Goal: Task Accomplishment & Management: Complete application form

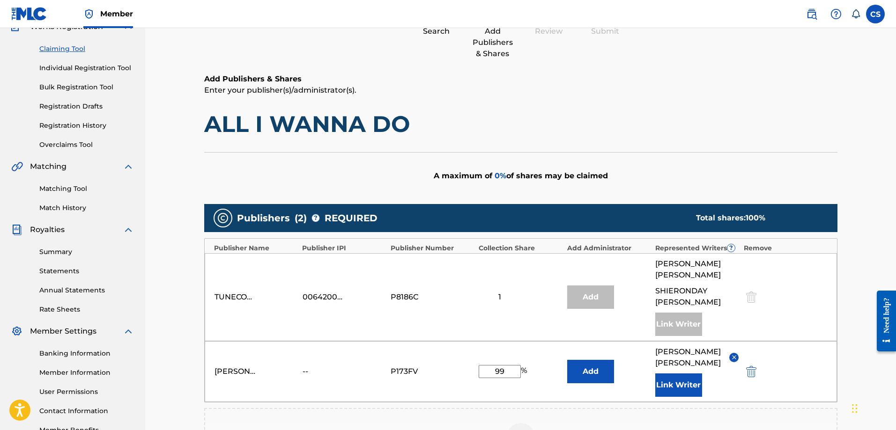
scroll to position [229, 0]
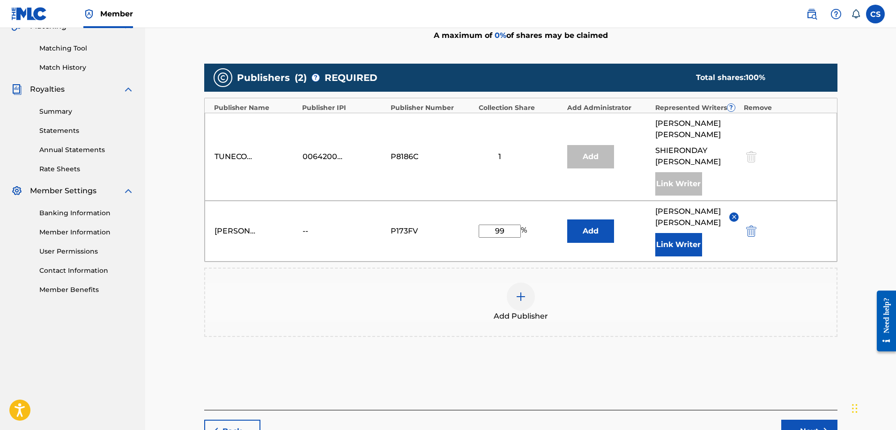
click at [813, 420] on button "Next" at bounding box center [809, 431] width 56 height 23
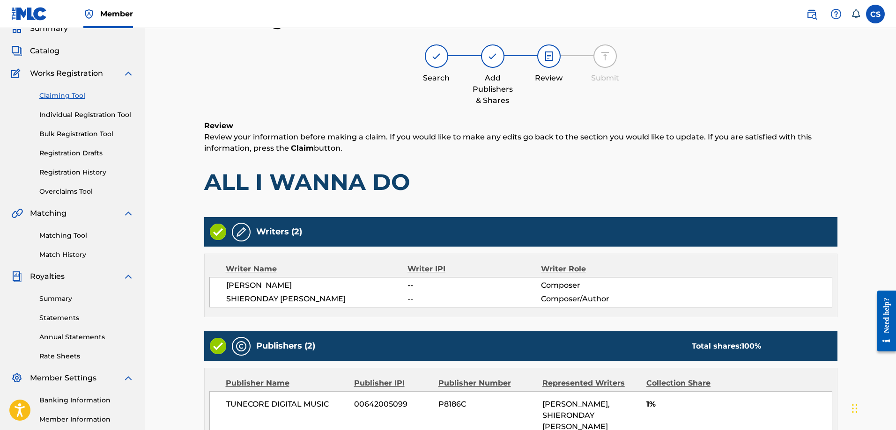
scroll to position [209, 0]
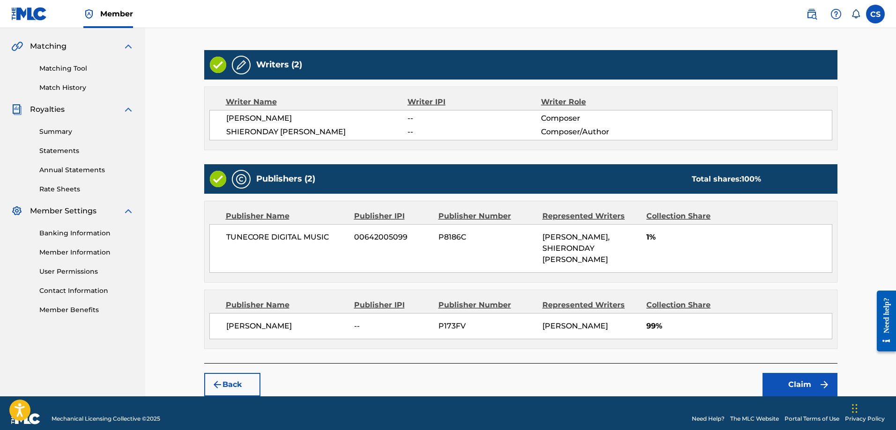
click at [783, 376] on button "Claim" at bounding box center [799, 384] width 75 height 23
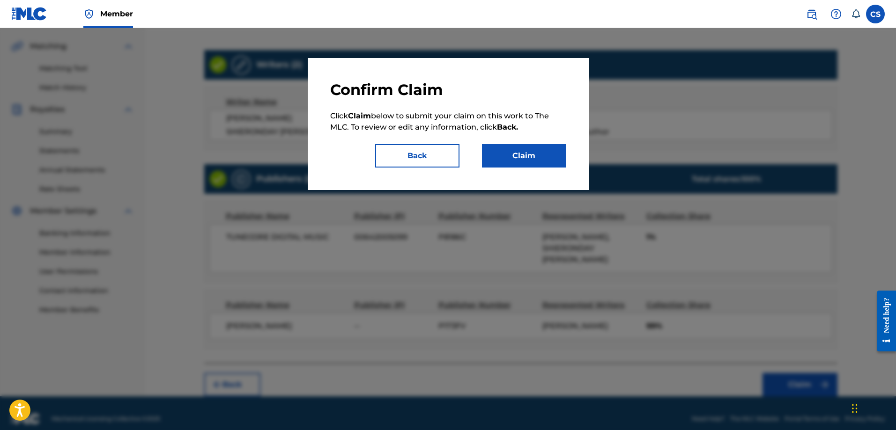
click at [530, 158] on button "Claim" at bounding box center [524, 155] width 84 height 23
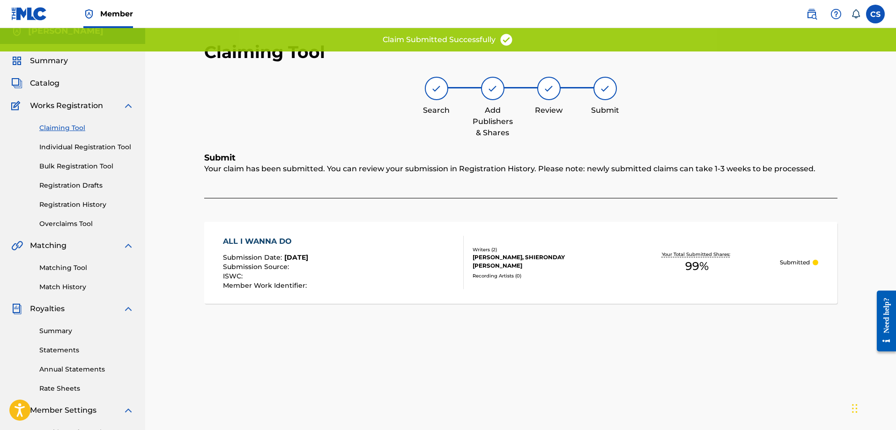
scroll to position [0, 0]
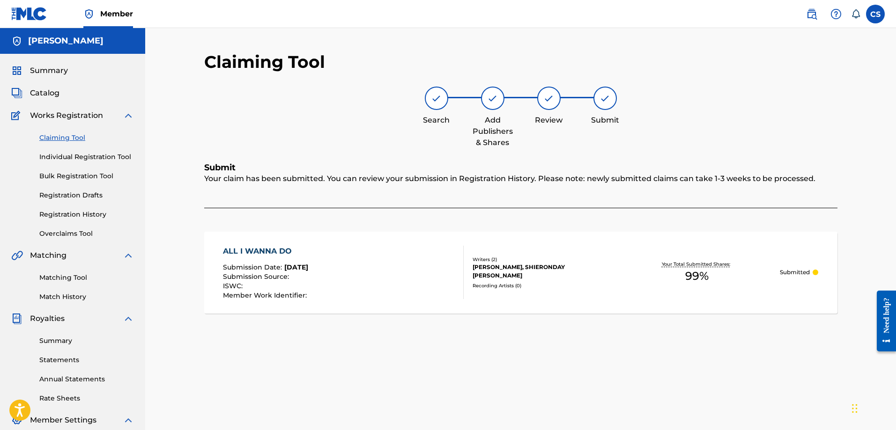
click at [75, 155] on link "Individual Registration Tool" at bounding box center [86, 157] width 95 height 10
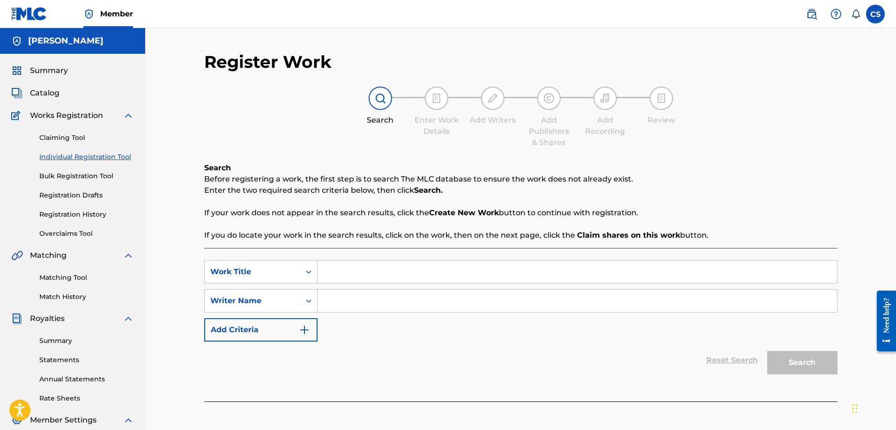
scroll to position [94, 0]
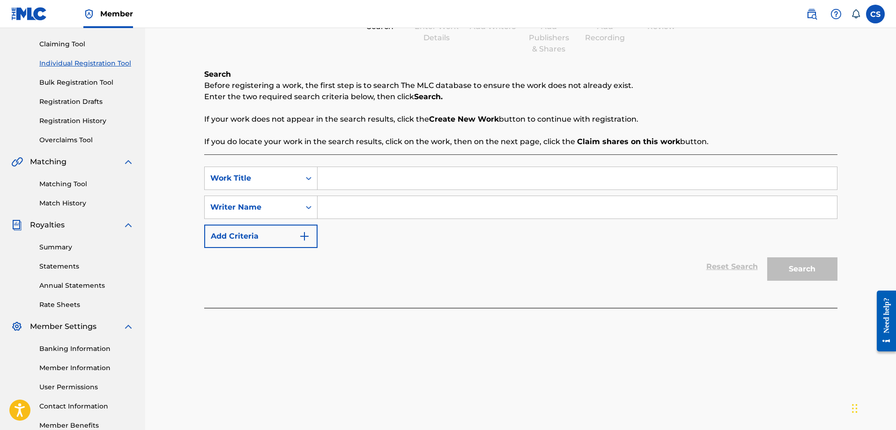
click at [66, 249] on link "Summary" at bounding box center [86, 248] width 95 height 10
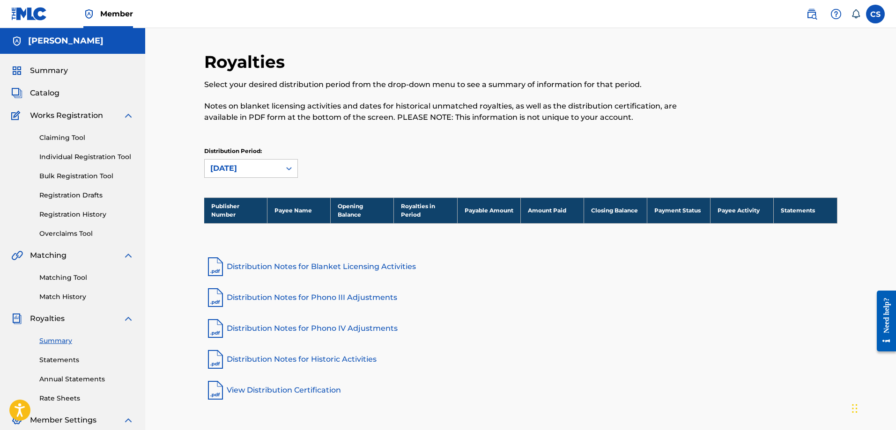
click at [75, 234] on link "Overclaims Tool" at bounding box center [86, 234] width 95 height 10
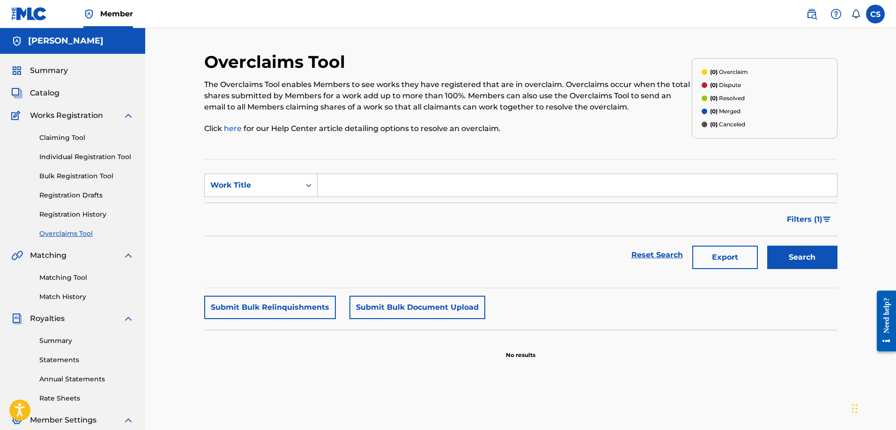
click at [361, 177] on input "Search Form" at bounding box center [576, 185] width 519 height 22
click at [356, 182] on input "Search Form" at bounding box center [576, 185] width 519 height 22
click at [88, 134] on link "Claiming Tool" at bounding box center [86, 138] width 95 height 10
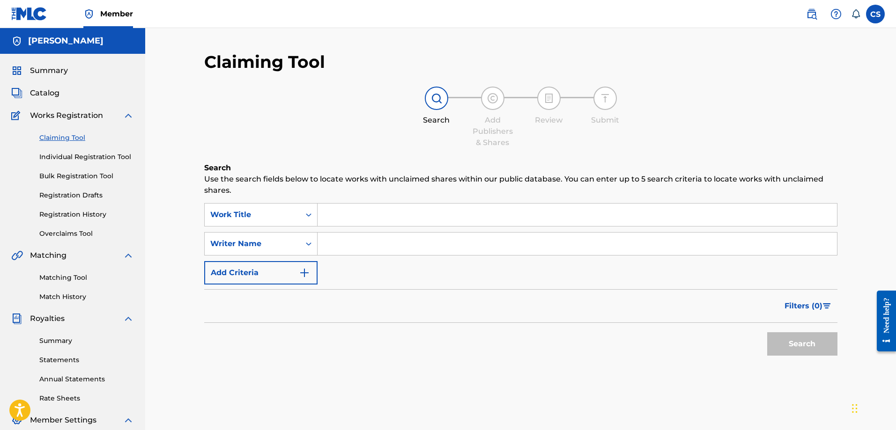
click at [125, 116] on img at bounding box center [128, 115] width 11 height 11
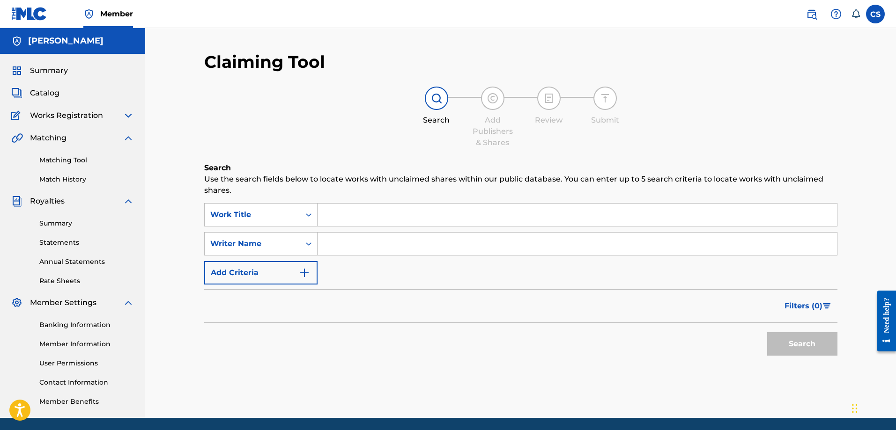
click at [53, 95] on span "Catalog" at bounding box center [44, 93] width 29 height 11
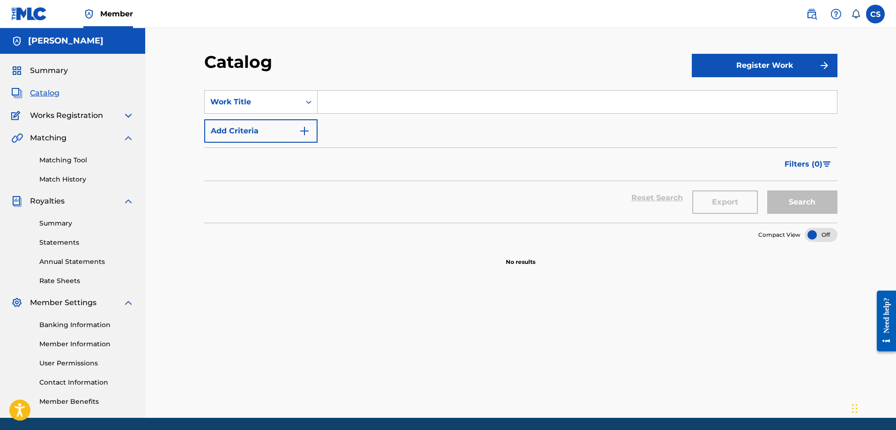
click at [780, 69] on button "Register Work" at bounding box center [765, 65] width 146 height 23
click at [746, 112] on link "By File Upload" at bounding box center [765, 118] width 146 height 22
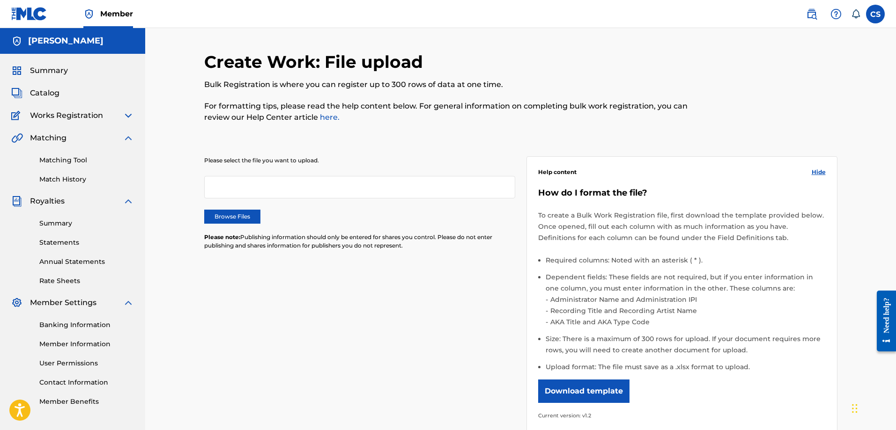
click at [378, 188] on div at bounding box center [359, 187] width 311 height 22
click at [60, 112] on span "Works Registration" at bounding box center [66, 115] width 73 height 11
click at [117, 111] on div "Works Registration" at bounding box center [72, 115] width 123 height 11
click at [128, 114] on img at bounding box center [128, 115] width 11 height 11
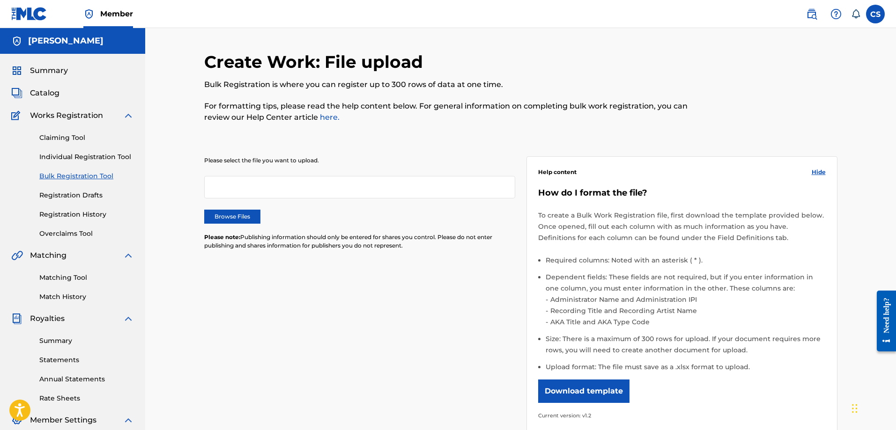
click at [59, 135] on link "Claiming Tool" at bounding box center [86, 138] width 95 height 10
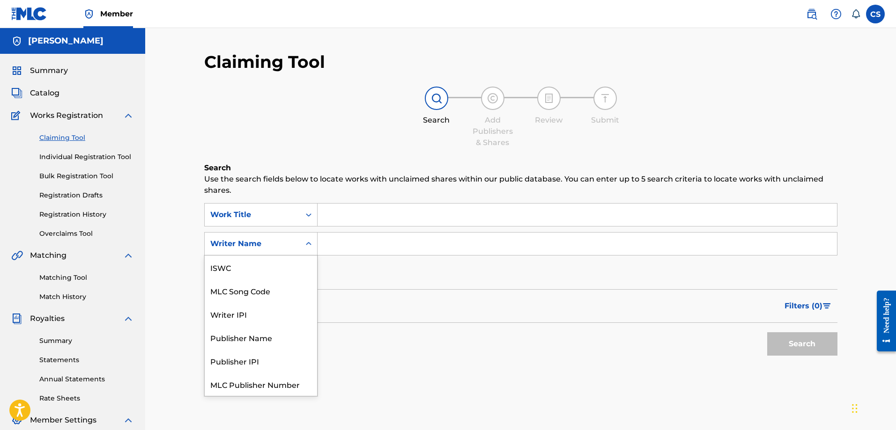
click at [296, 246] on div "Writer Name" at bounding box center [253, 244] width 96 height 18
click at [343, 246] on input "Search Form" at bounding box center [576, 244] width 519 height 22
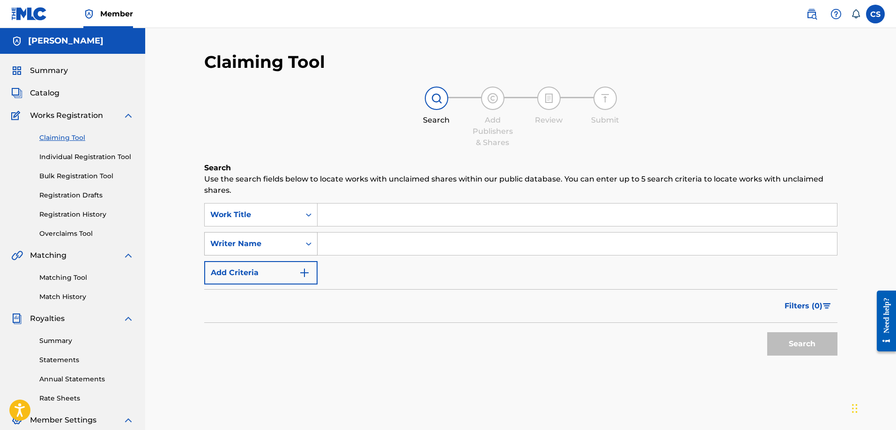
click at [281, 250] on div "Writer Name" at bounding box center [253, 244] width 96 height 18
click at [294, 246] on div "Writer Name" at bounding box center [253, 244] width 96 height 18
click at [299, 274] on img "Search Form" at bounding box center [304, 272] width 11 height 11
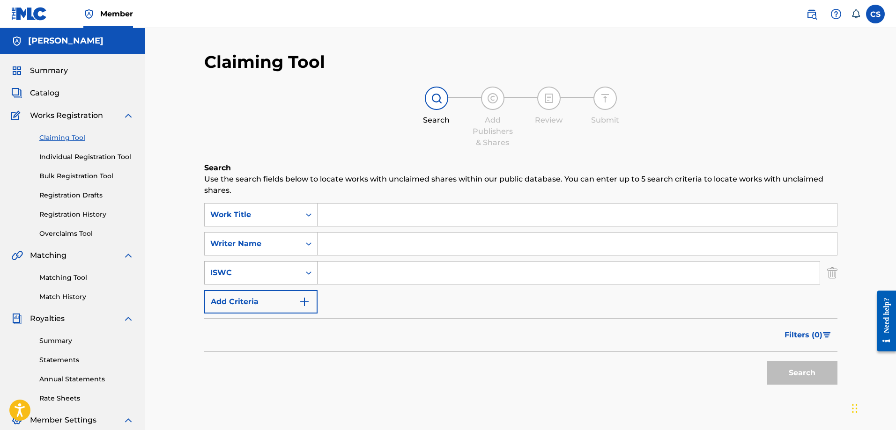
click at [281, 270] on div "ISWC" at bounding box center [252, 272] width 84 height 11
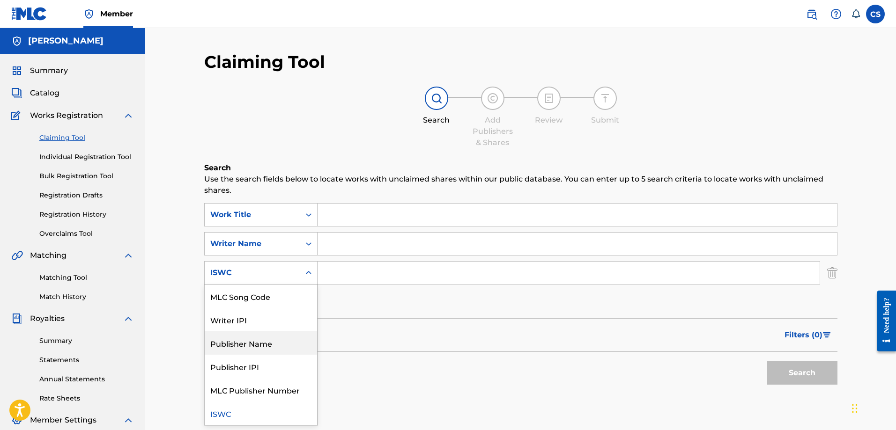
click at [257, 344] on div "Publisher Name" at bounding box center [261, 342] width 112 height 23
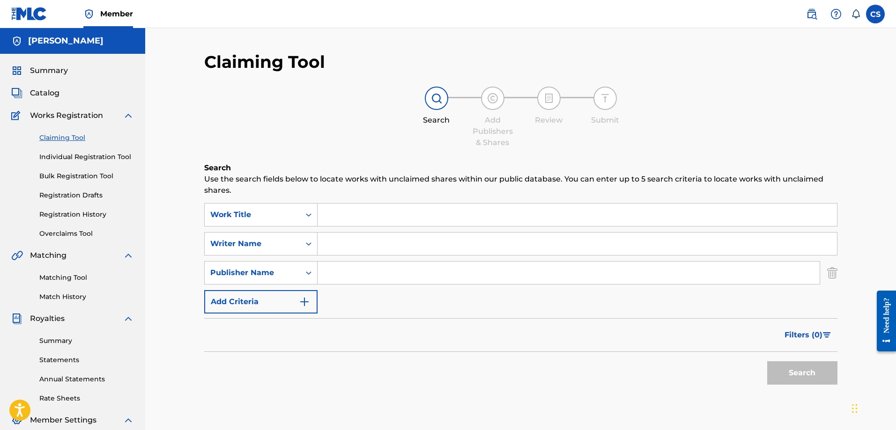
drag, startPoint x: 369, startPoint y: 286, endPoint x: 368, endPoint y: 273, distance: 12.2
paste input "00642005099"
drag, startPoint x: 382, startPoint y: 272, endPoint x: 312, endPoint y: 271, distance: 69.8
click at [312, 271] on div "SearchWithCriteria18793aba-4932-4de5-9f03-f322e20aaaa3 Publisher Name 006420050…" at bounding box center [520, 272] width 633 height 23
click at [353, 280] on input "00642005099" at bounding box center [568, 273] width 502 height 22
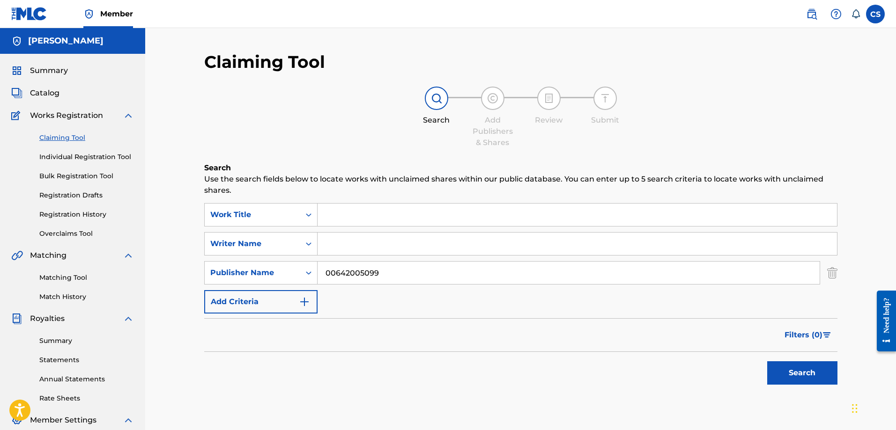
click at [353, 280] on input "00642005099" at bounding box center [568, 273] width 502 height 22
paste input "TUNECORE DIGITAL MUSIC"
type input "TUNECORE DIGITAL MUSIC"
click at [311, 300] on button "Add Criteria" at bounding box center [260, 301] width 113 height 23
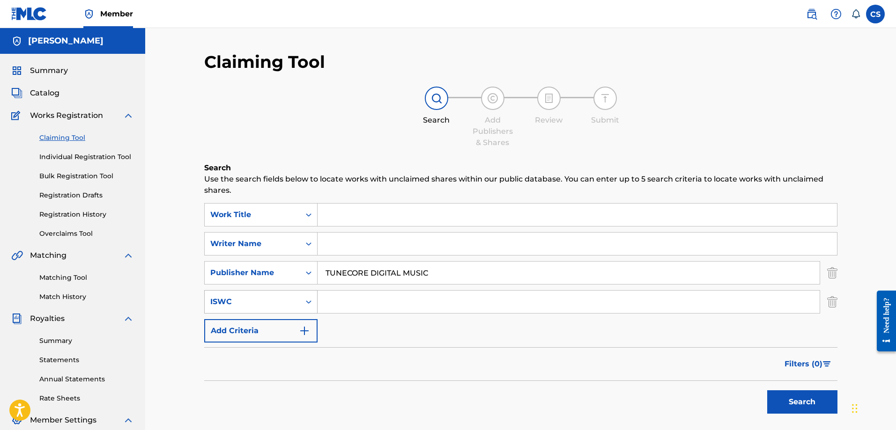
click at [309, 302] on icon "Search Form" at bounding box center [308, 301] width 9 height 9
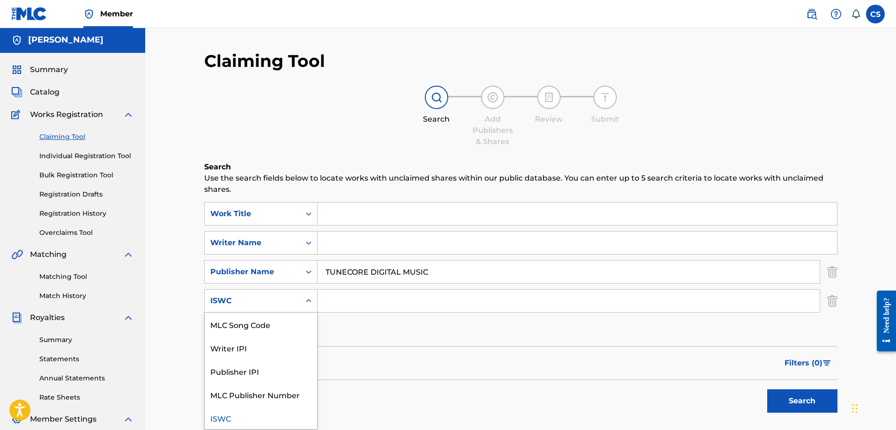
scroll to position [0, 0]
click at [273, 340] on div "Writer IPI" at bounding box center [261, 347] width 112 height 23
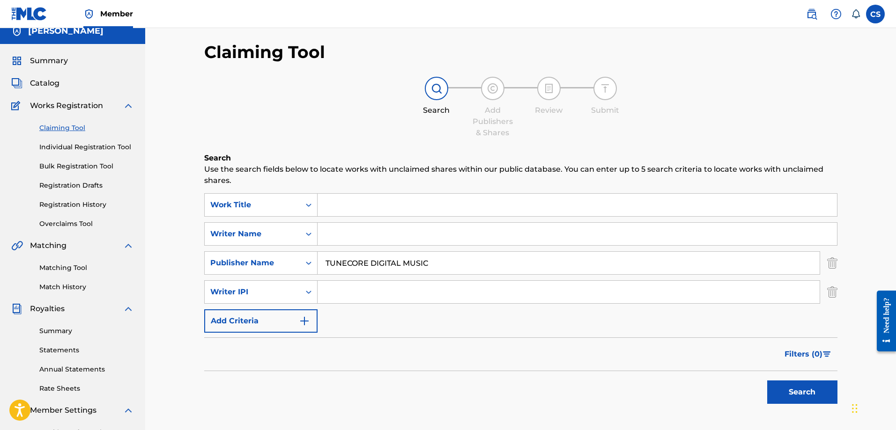
scroll to position [0, 0]
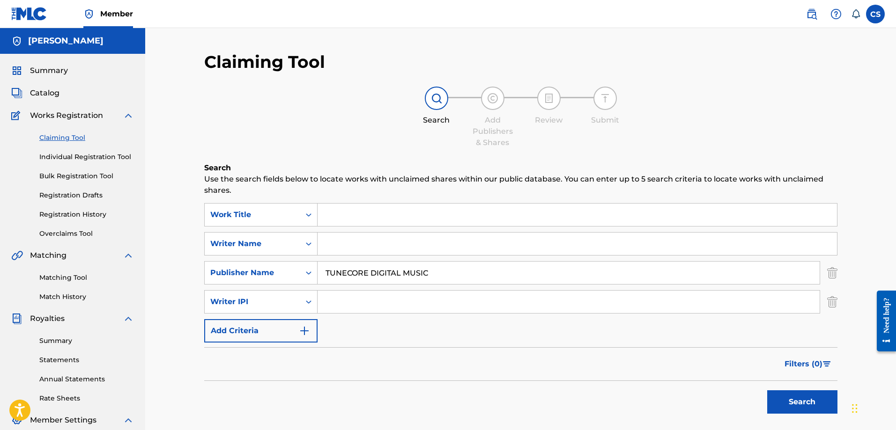
click at [831, 301] on img "Search Form" at bounding box center [832, 301] width 10 height 23
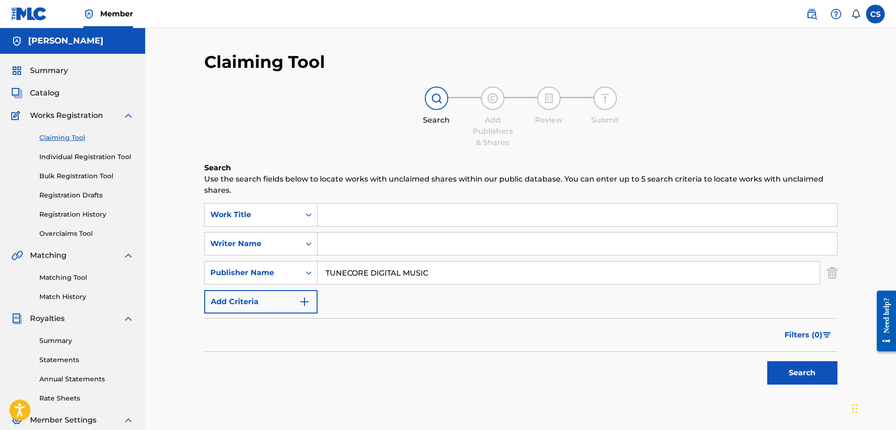
click at [469, 252] on input "Search Form" at bounding box center [576, 244] width 519 height 22
type input "[PERSON_NAME]"
click at [812, 374] on button "Search" at bounding box center [802, 372] width 70 height 23
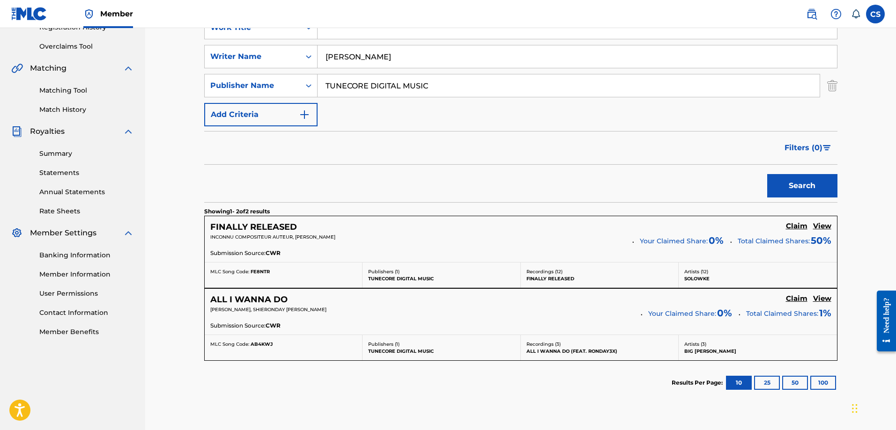
scroll to position [234, 0]
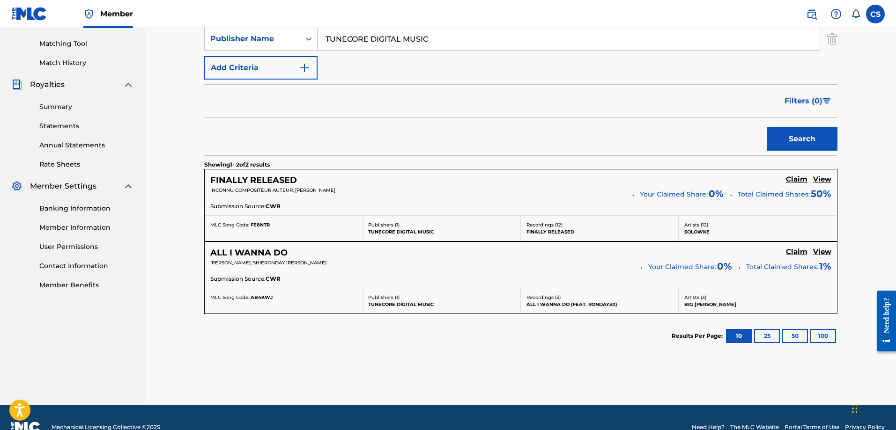
click at [823, 250] on h5 "View" at bounding box center [822, 252] width 18 height 9
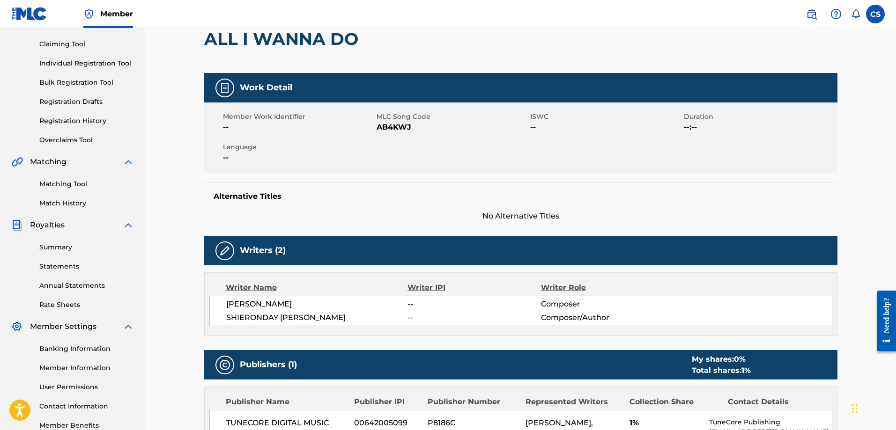
scroll to position [187, 0]
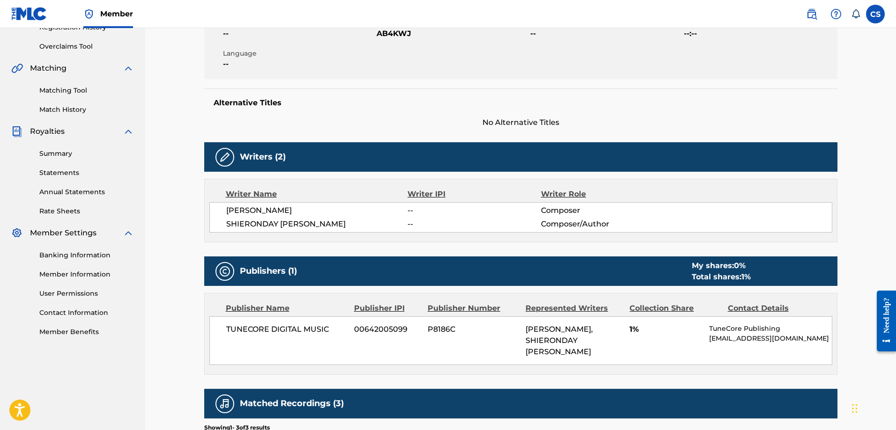
click at [427, 192] on div "Writer IPI" at bounding box center [473, 194] width 133 height 11
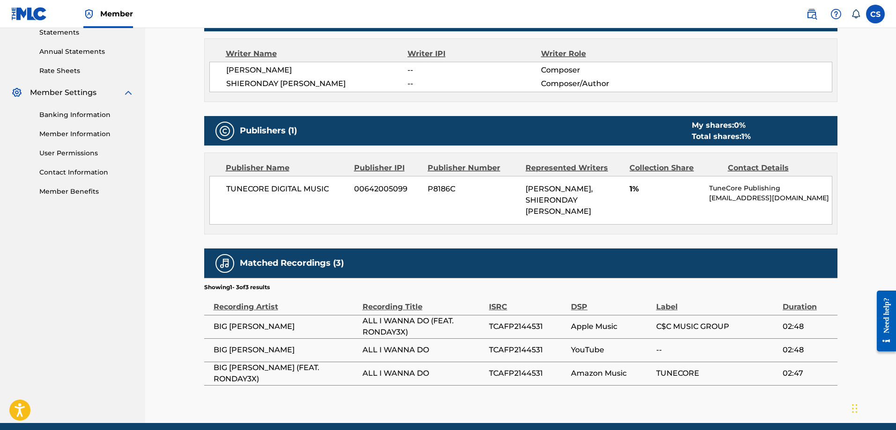
scroll to position [354, 0]
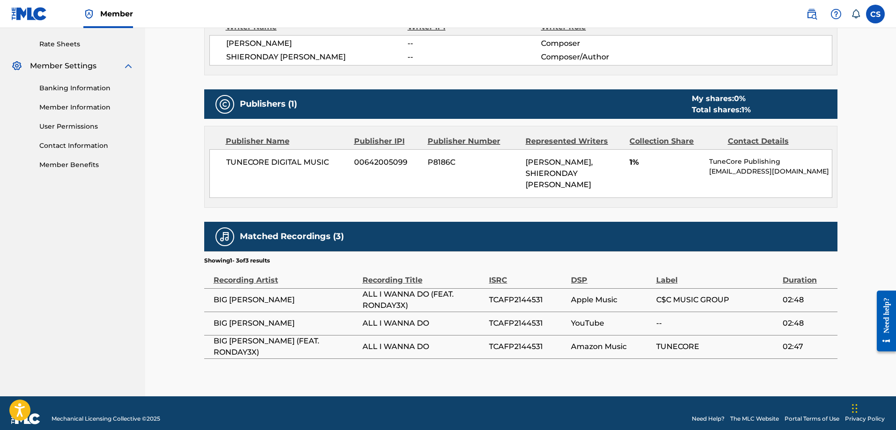
click at [677, 341] on span "TUNECORE" at bounding box center [717, 346] width 122 height 11
click at [644, 318] on span "YouTube" at bounding box center [611, 323] width 80 height 11
click at [668, 341] on span "TUNECORE" at bounding box center [717, 346] width 122 height 11
click at [667, 271] on div "Label" at bounding box center [717, 275] width 122 height 21
drag, startPoint x: 667, startPoint y: 268, endPoint x: 664, endPoint y: 272, distance: 5.7
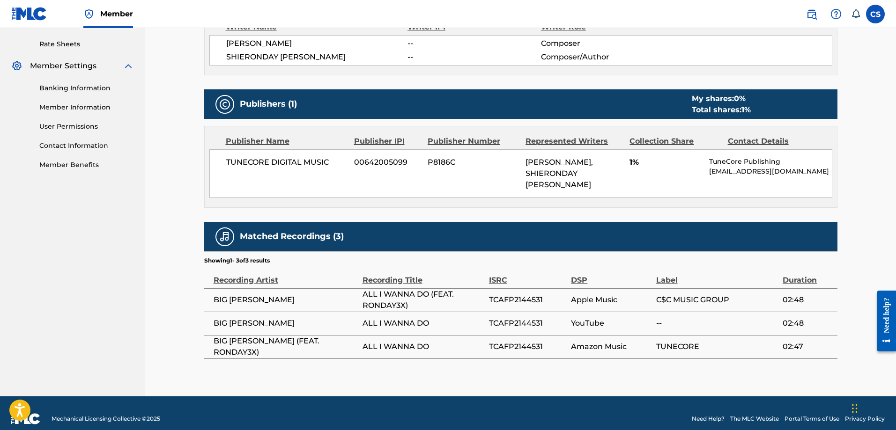
click at [667, 267] on div "Label" at bounding box center [717, 275] width 122 height 21
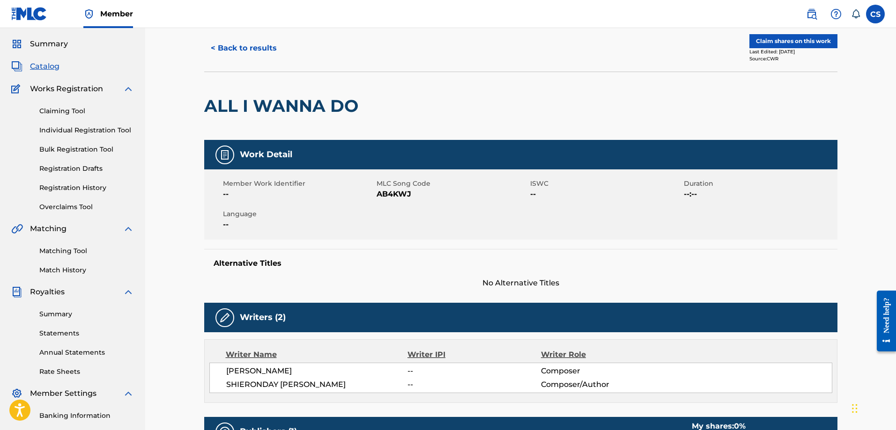
scroll to position [0, 0]
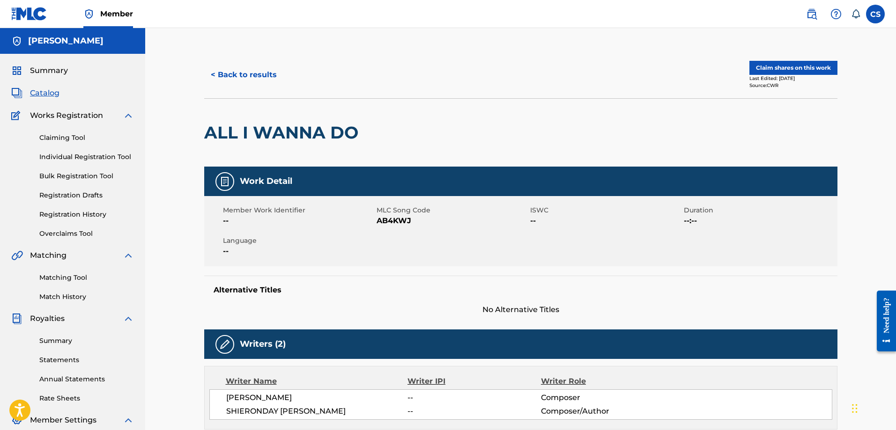
click at [231, 77] on button "< Back to results" at bounding box center [243, 74] width 79 height 23
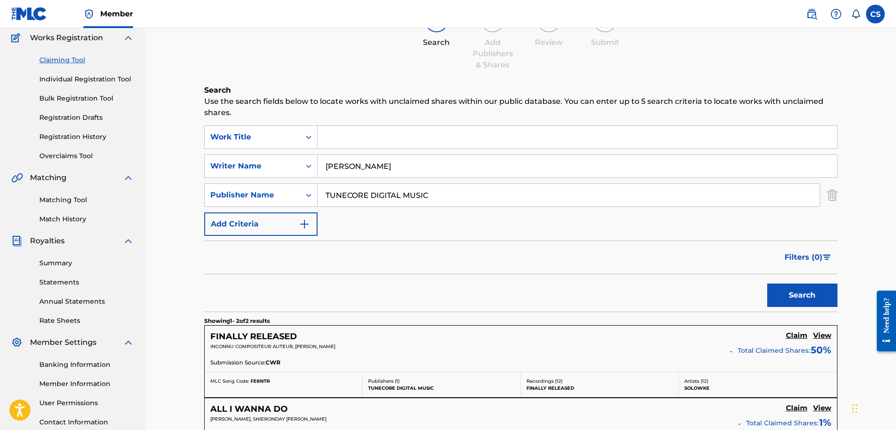
scroll to position [31, 0]
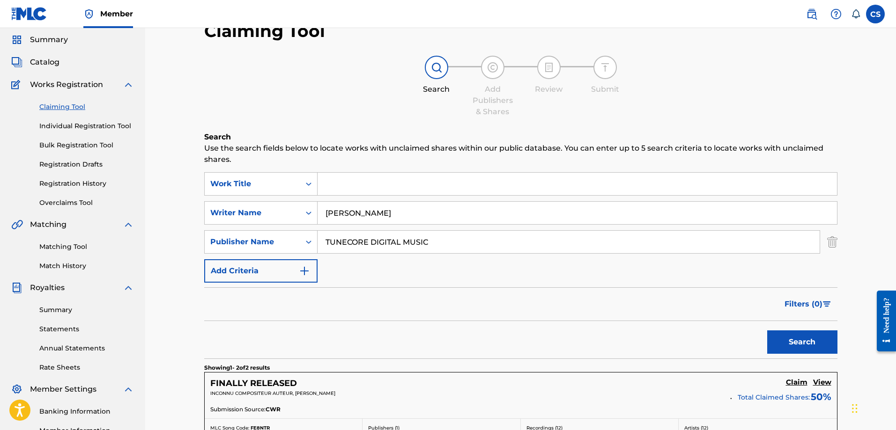
click at [401, 208] on input "[PERSON_NAME]" at bounding box center [576, 213] width 519 height 22
click at [843, 243] on div "Claiming Tool Search Add Publishers & Shares Review Submit Search Use the searc…" at bounding box center [520, 315] width 655 height 588
click at [837, 241] on div "Claiming Tool Search Add Publishers & Shares Review Submit Search Use the searc…" at bounding box center [520, 315] width 655 height 588
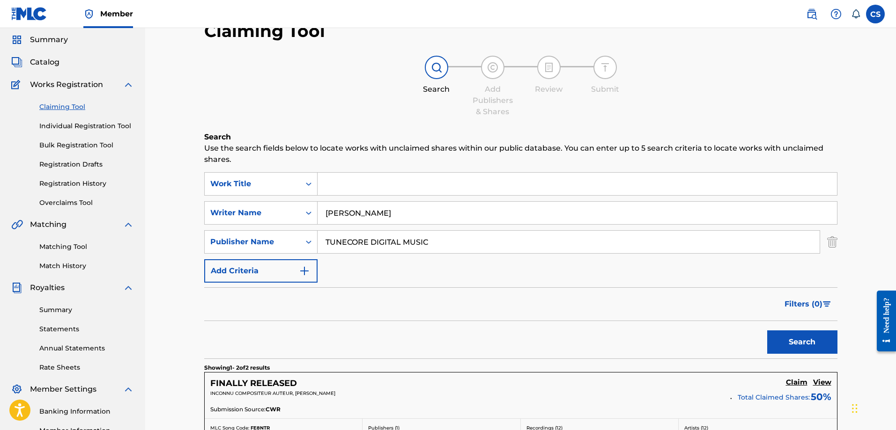
click at [832, 239] on img "Search Form" at bounding box center [832, 241] width 10 height 23
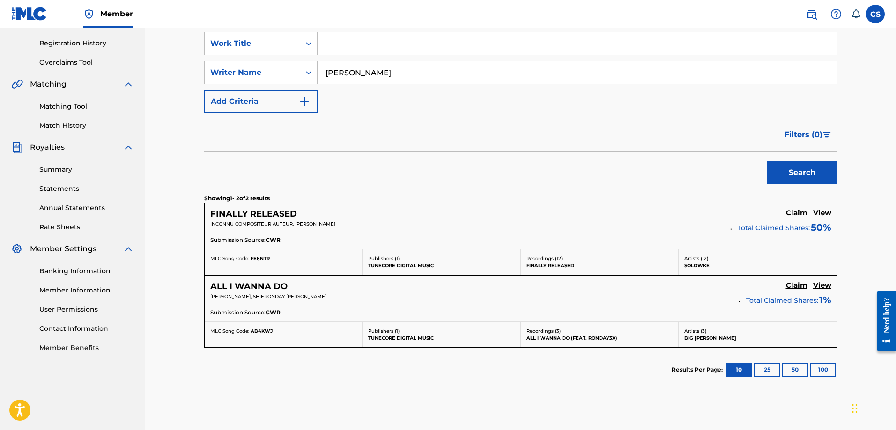
click at [812, 174] on button "Search" at bounding box center [802, 172] width 70 height 23
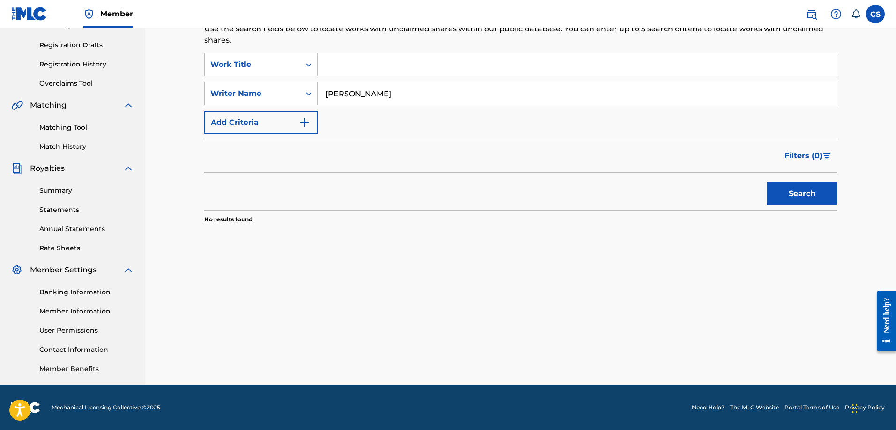
scroll to position [57, 0]
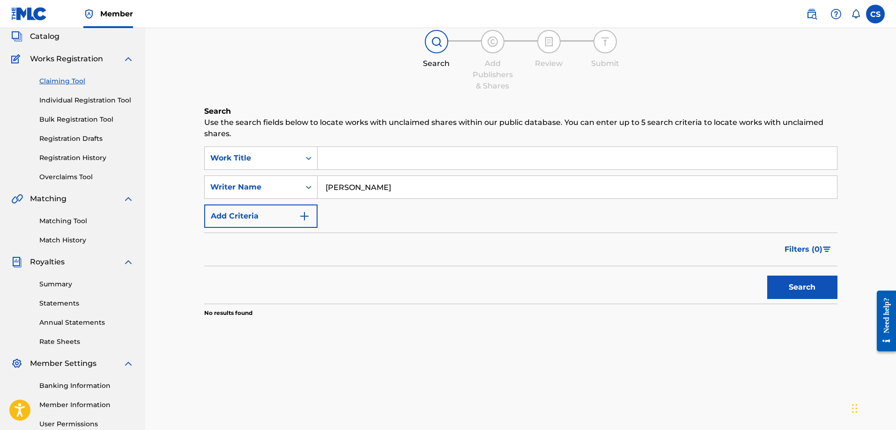
click at [396, 190] on input "[PERSON_NAME]" at bounding box center [576, 187] width 519 height 22
click at [802, 286] on button "Search" at bounding box center [802, 287] width 70 height 23
drag, startPoint x: 375, startPoint y: 190, endPoint x: 455, endPoint y: 195, distance: 79.8
click at [455, 195] on input "[PERSON_NAME]" at bounding box center [576, 187] width 519 height 22
click at [326, 189] on input "[PERSON_NAME]" at bounding box center [576, 187] width 519 height 22
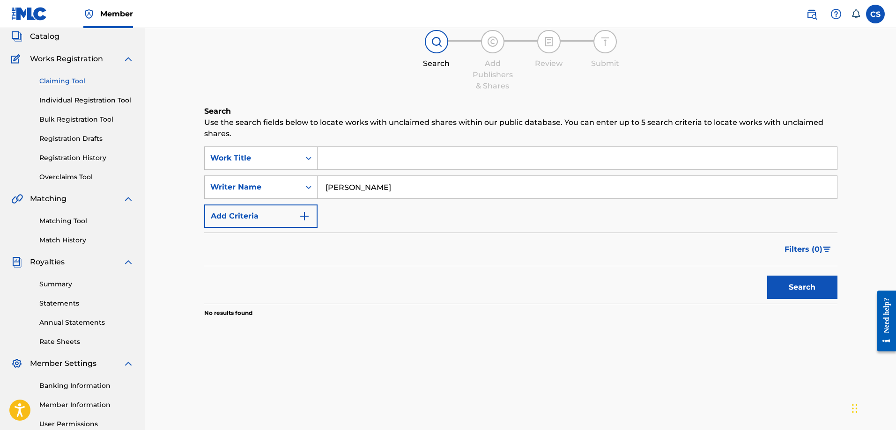
click at [351, 185] on input "[PERSON_NAME]" at bounding box center [576, 187] width 519 height 22
click at [387, 189] on input "KelvinLipsey" at bounding box center [576, 187] width 519 height 22
click at [810, 294] on button "Search" at bounding box center [802, 287] width 70 height 23
click at [348, 188] on input "KelvinLipsey" at bounding box center [576, 187] width 519 height 22
type input "[PERSON_NAME]"
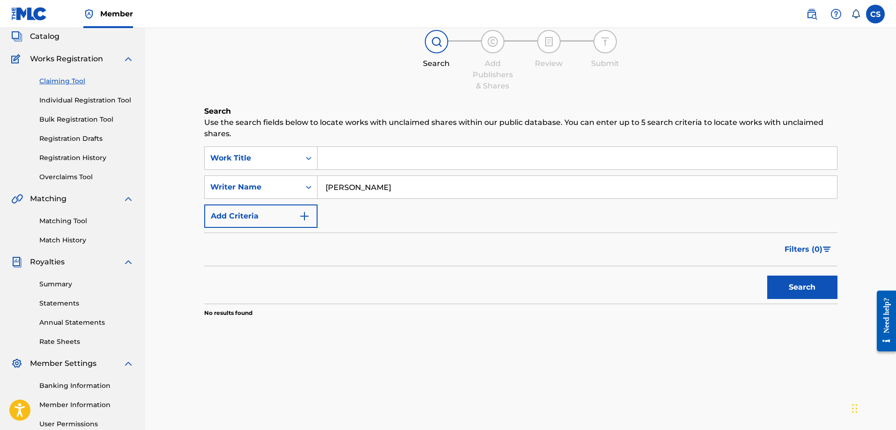
click at [810, 291] on button "Search" at bounding box center [802, 287] width 70 height 23
click at [427, 191] on input "[PERSON_NAME]" at bounding box center [576, 187] width 519 height 22
type input "Shieronday [PERSON_NAME]"
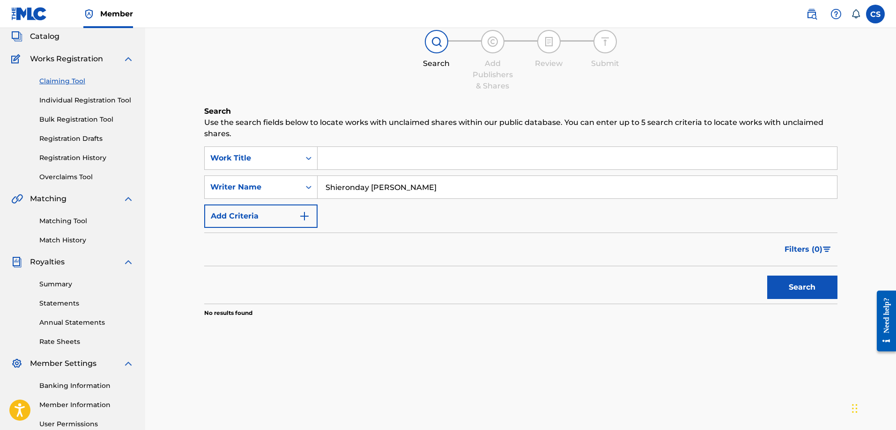
click at [767, 276] on button "Search" at bounding box center [802, 287] width 70 height 23
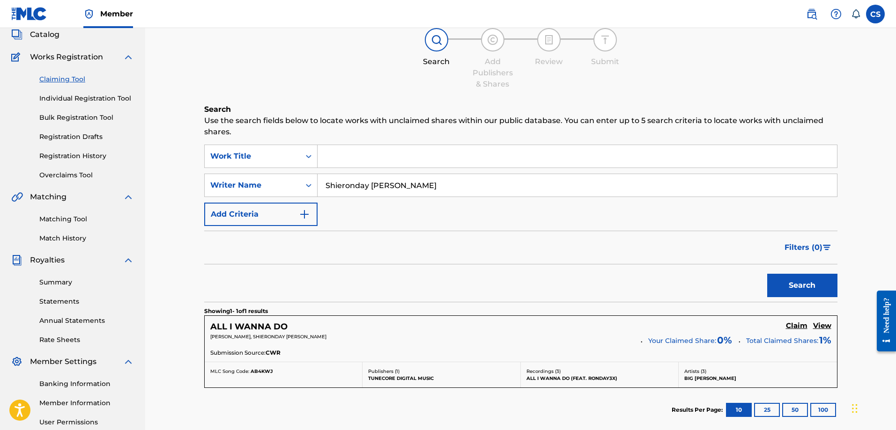
scroll to position [152, 0]
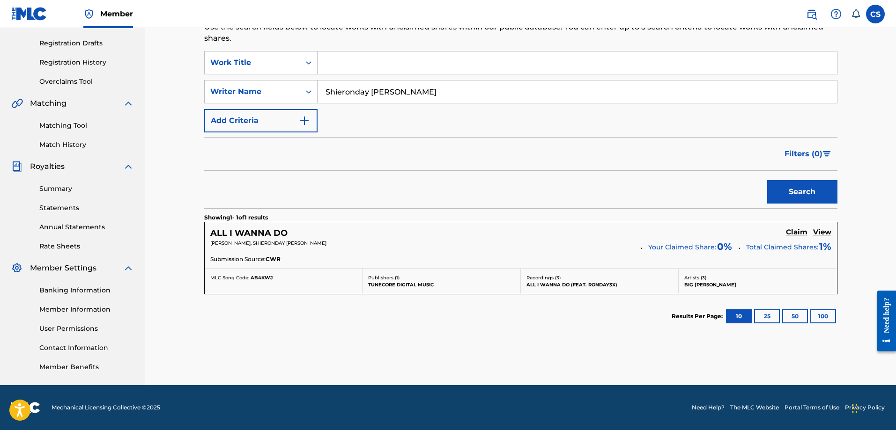
click at [89, 289] on link "Banking Information" at bounding box center [86, 291] width 95 height 10
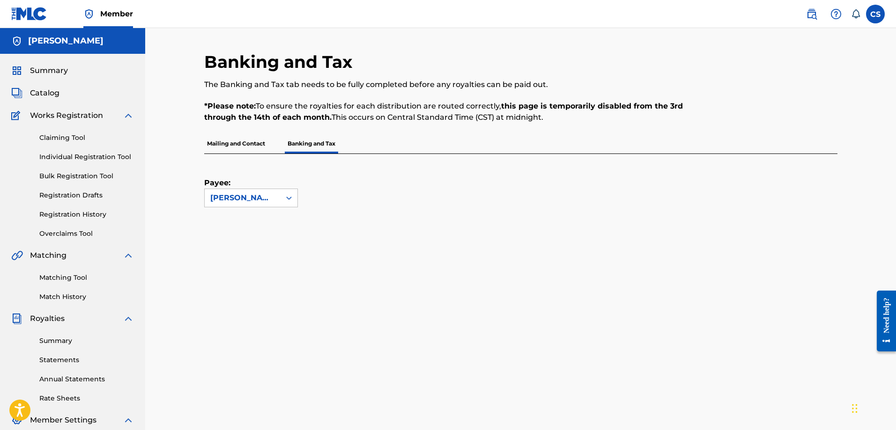
click at [44, 67] on span "Summary" at bounding box center [49, 70] width 38 height 11
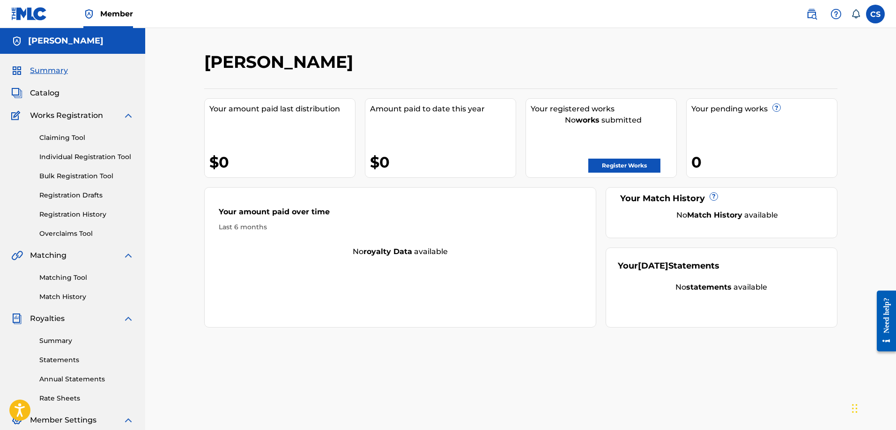
click at [609, 164] on link "Register Works" at bounding box center [624, 166] width 72 height 14
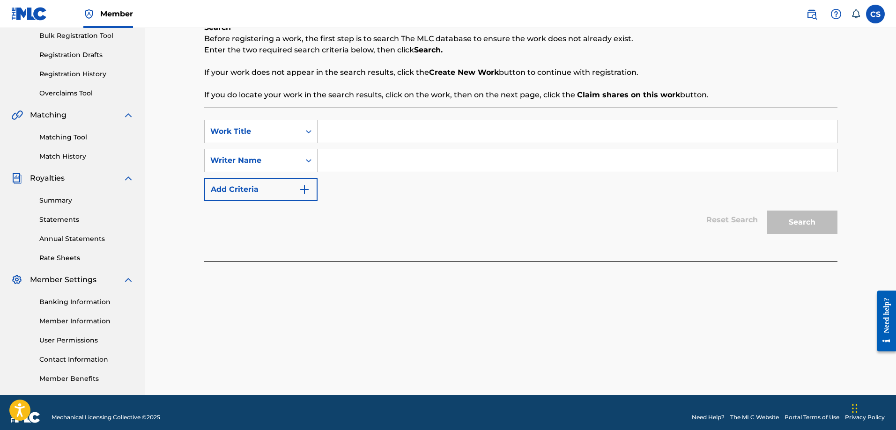
scroll to position [150, 0]
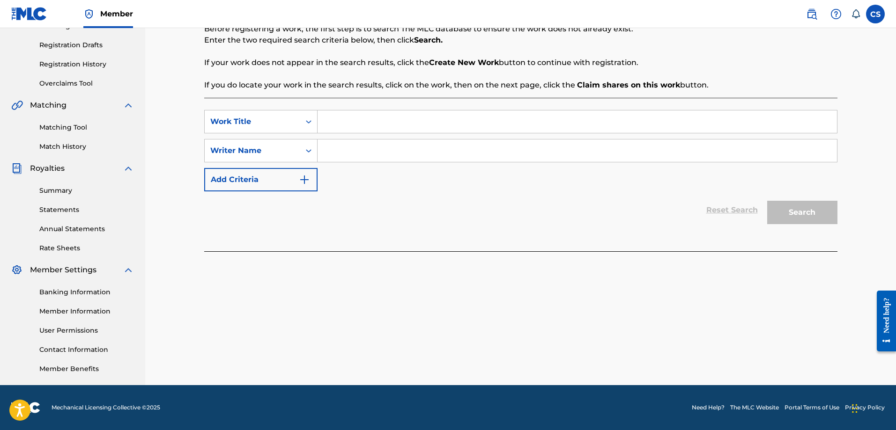
click at [350, 144] on input "Search Form" at bounding box center [576, 151] width 519 height 22
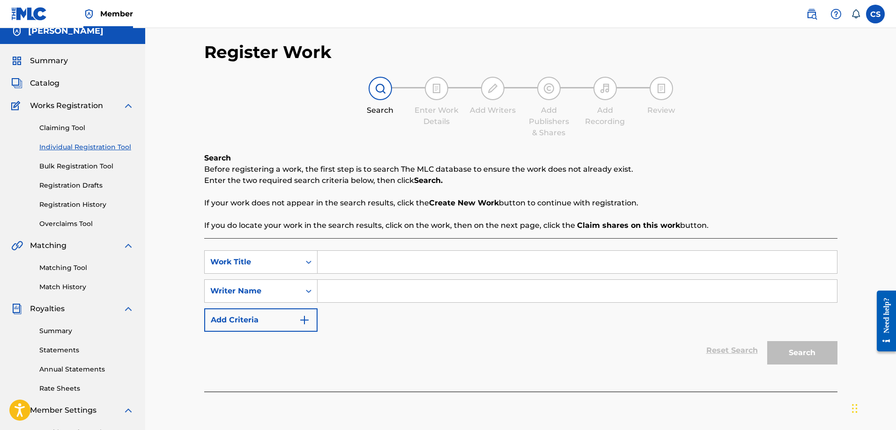
scroll to position [0, 0]
